Goal: Navigation & Orientation: Find specific page/section

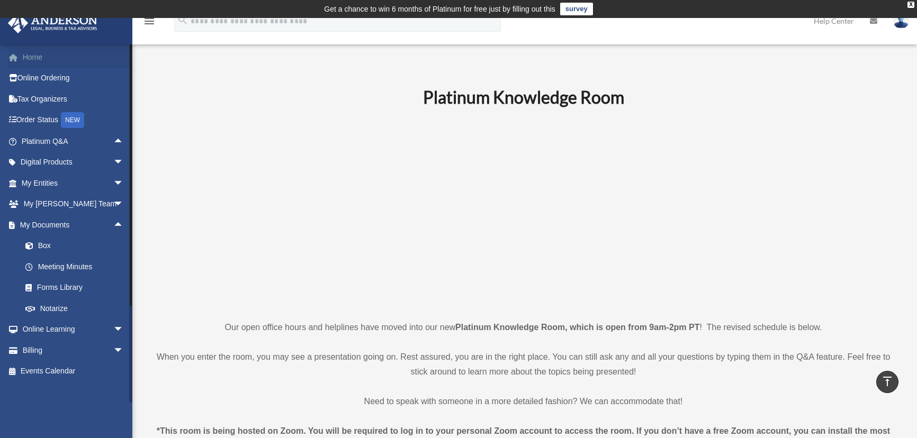
scroll to position [337, 0]
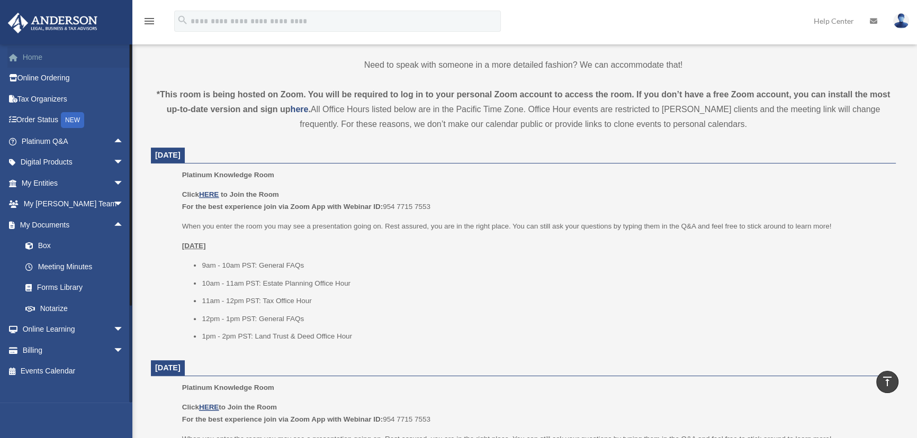
click at [40, 60] on link "Home" at bounding box center [73, 57] width 132 height 21
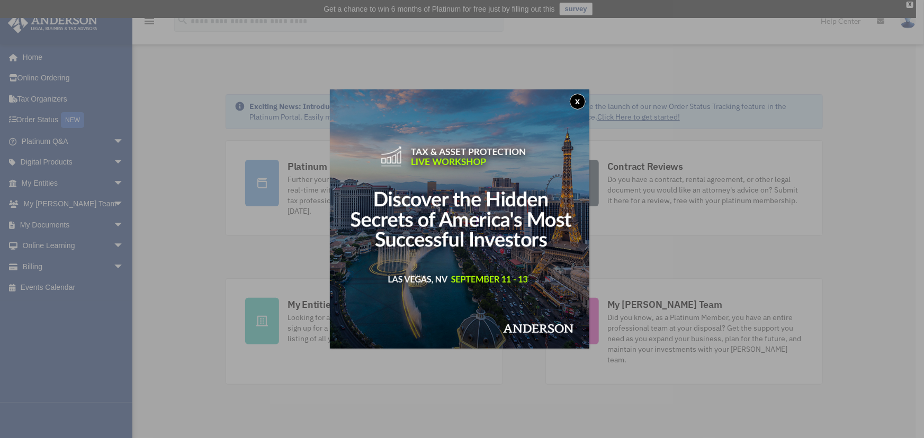
click at [579, 101] on button "x" at bounding box center [578, 102] width 16 height 16
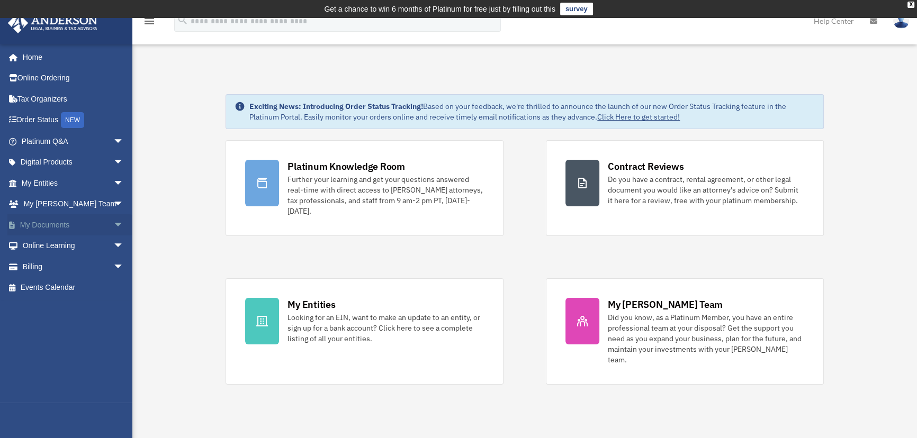
click at [113, 226] on span "arrow_drop_down" at bounding box center [123, 225] width 21 height 22
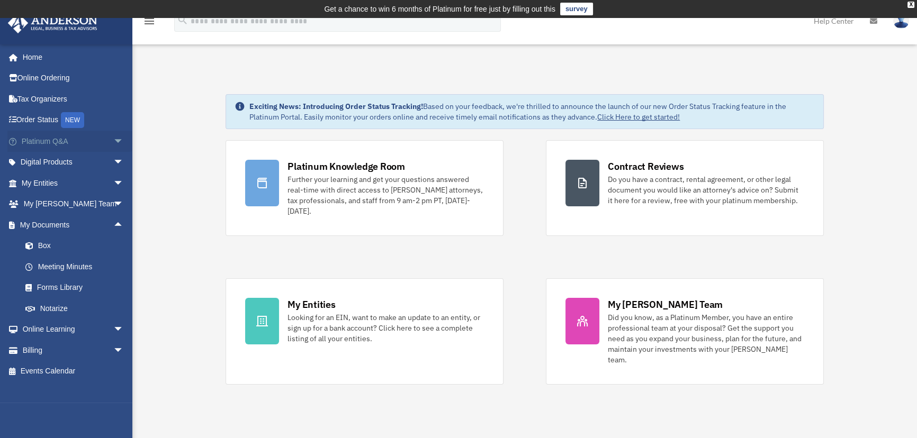
click at [113, 139] on span "arrow_drop_down" at bounding box center [123, 142] width 21 height 22
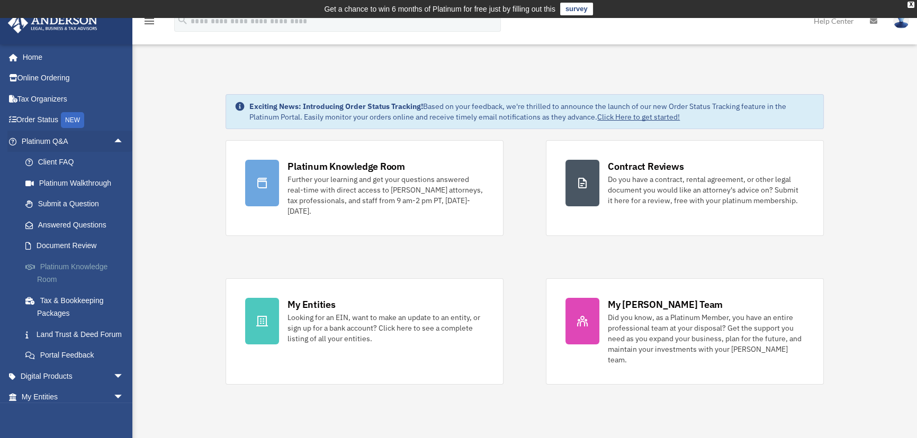
click at [77, 265] on link "Platinum Knowledge Room" at bounding box center [77, 273] width 125 height 34
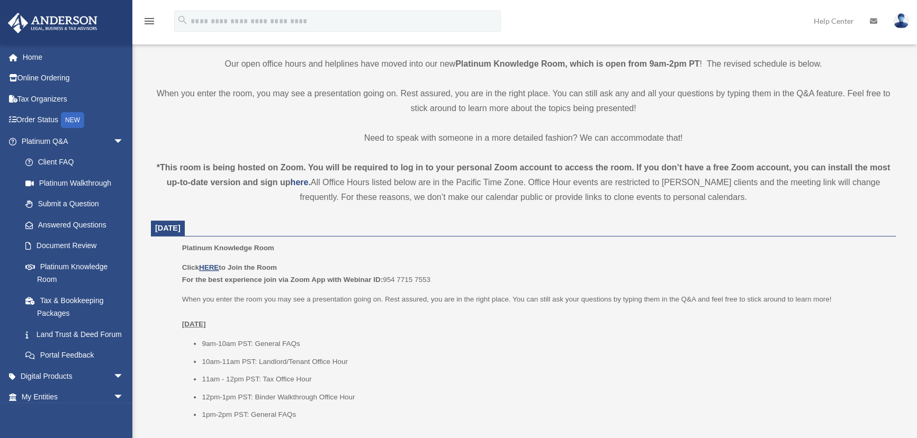
scroll to position [289, 0]
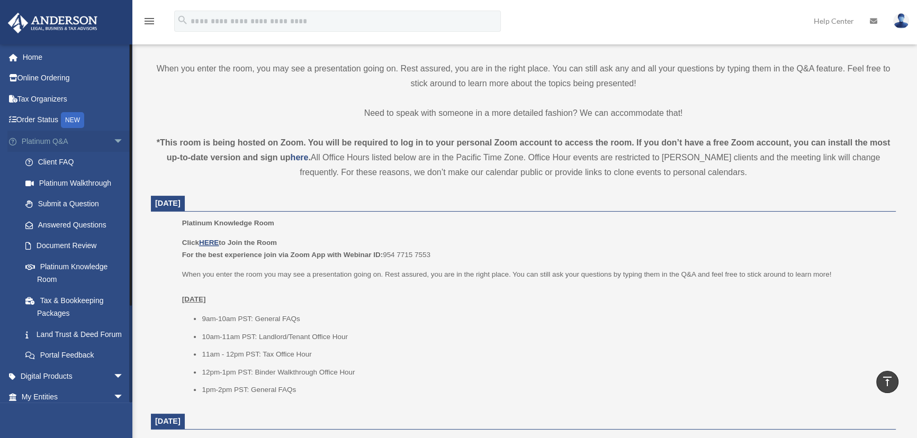
click at [113, 138] on span "arrow_drop_down" at bounding box center [123, 142] width 21 height 22
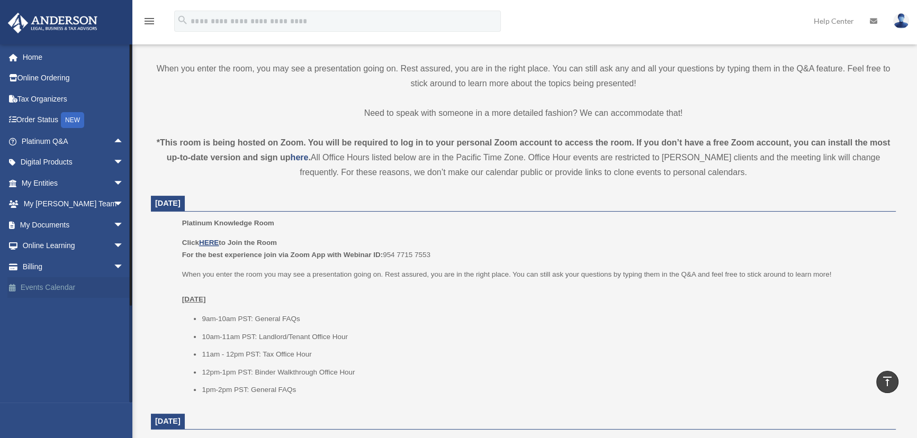
click at [55, 287] on link "Events Calendar" at bounding box center [73, 287] width 132 height 21
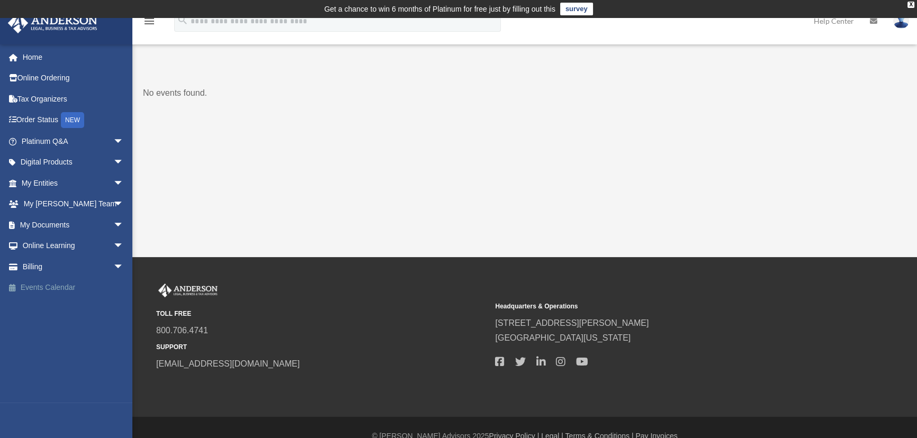
click at [39, 289] on link "Events Calendar" at bounding box center [73, 287] width 132 height 21
click at [28, 61] on link "Home" at bounding box center [73, 57] width 132 height 21
